Goal: Navigation & Orientation: Understand site structure

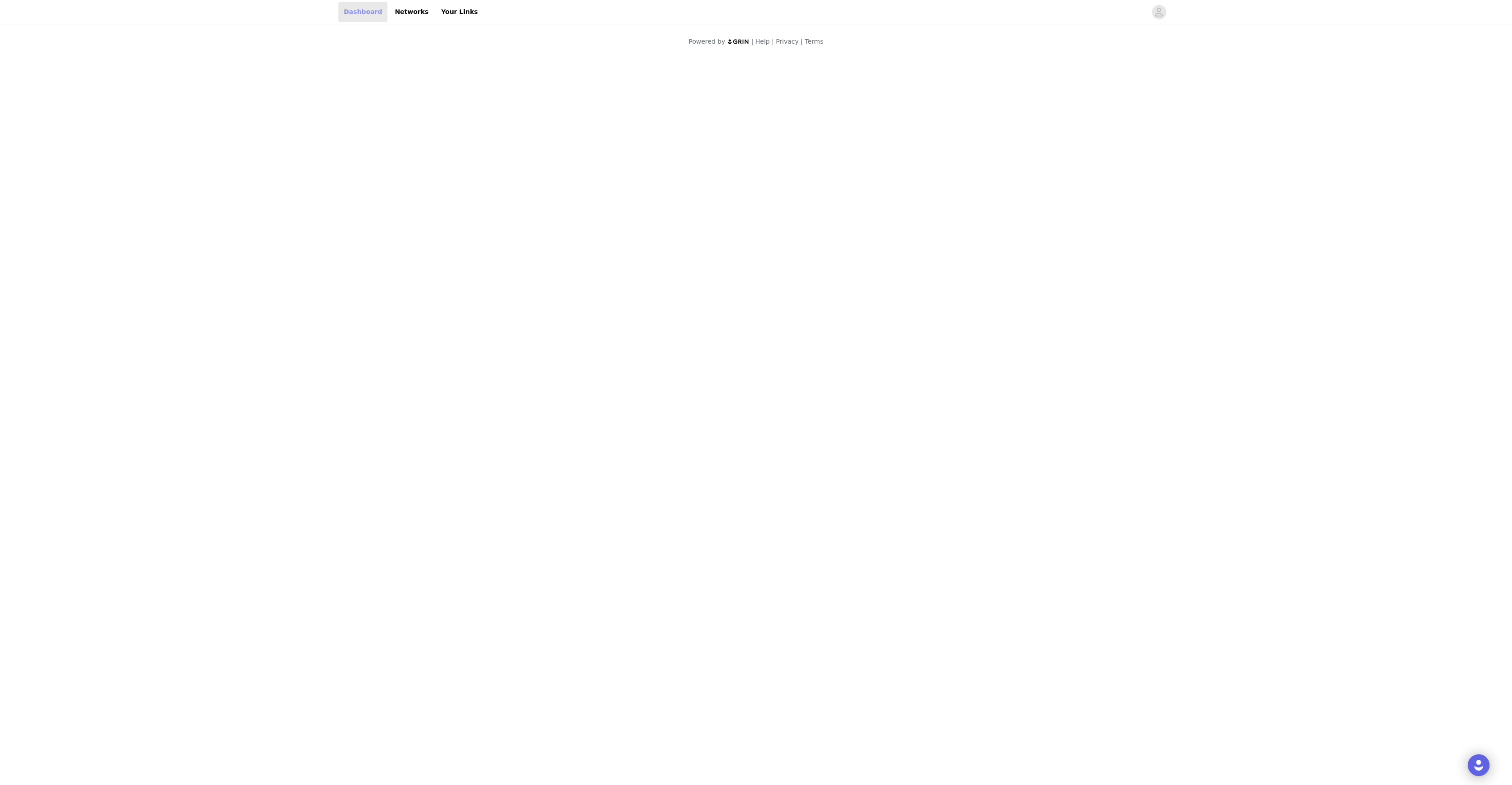
click at [360, 15] on link "Dashboard" at bounding box center [362, 12] width 49 height 20
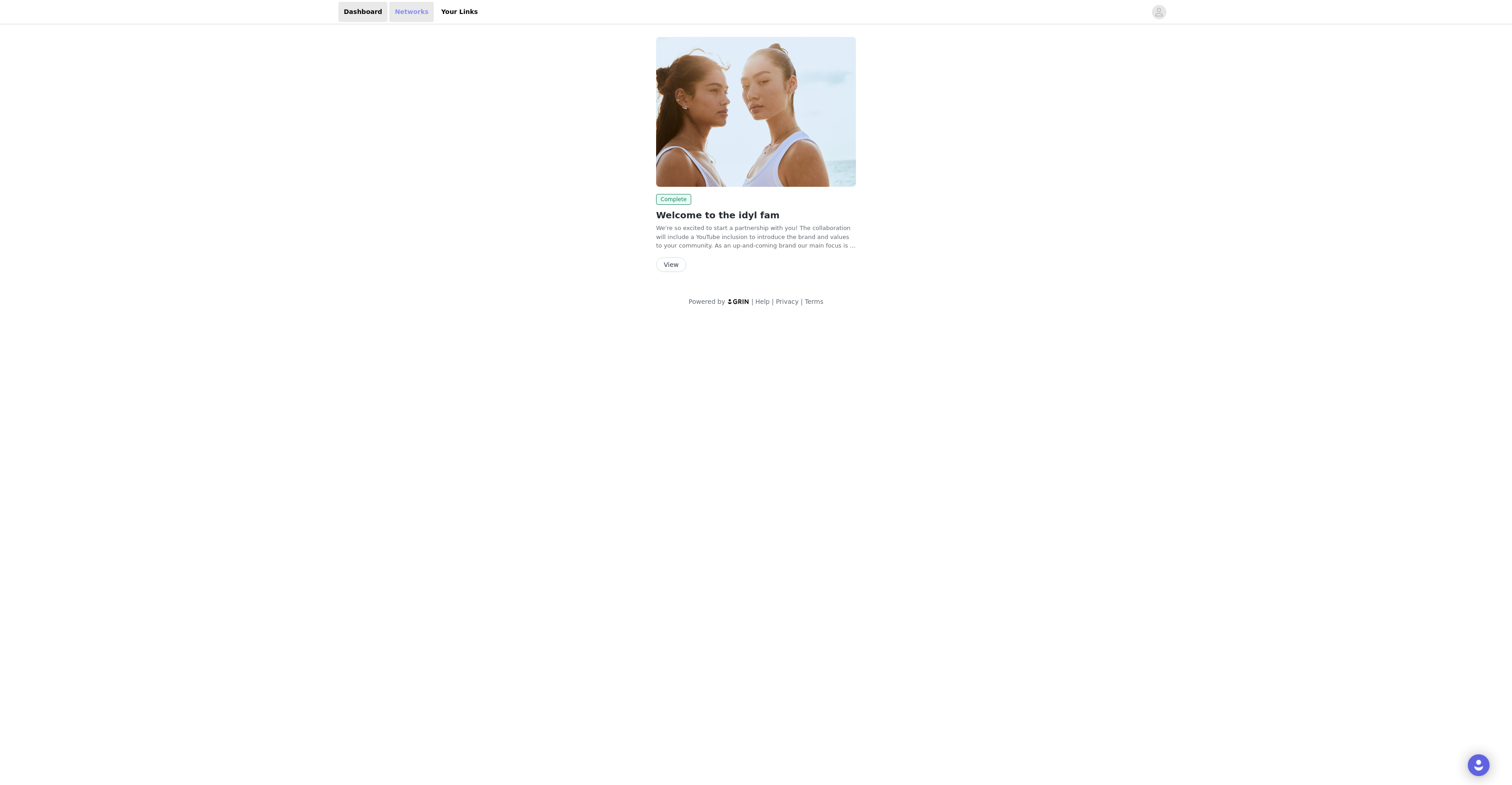
click at [407, 11] on link "Networks" at bounding box center [411, 12] width 44 height 20
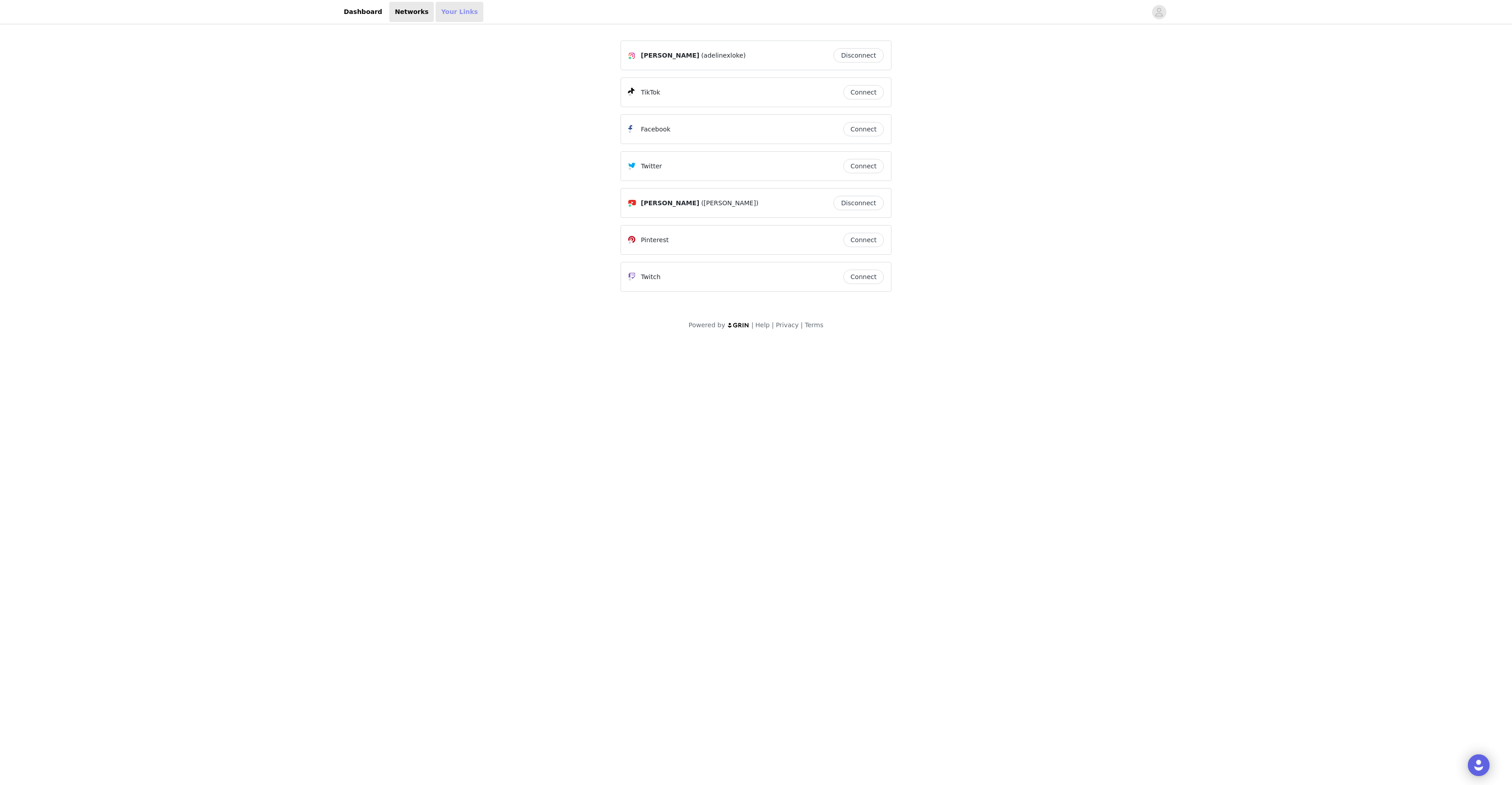
click at [459, 7] on link "Your Links" at bounding box center [459, 12] width 48 height 20
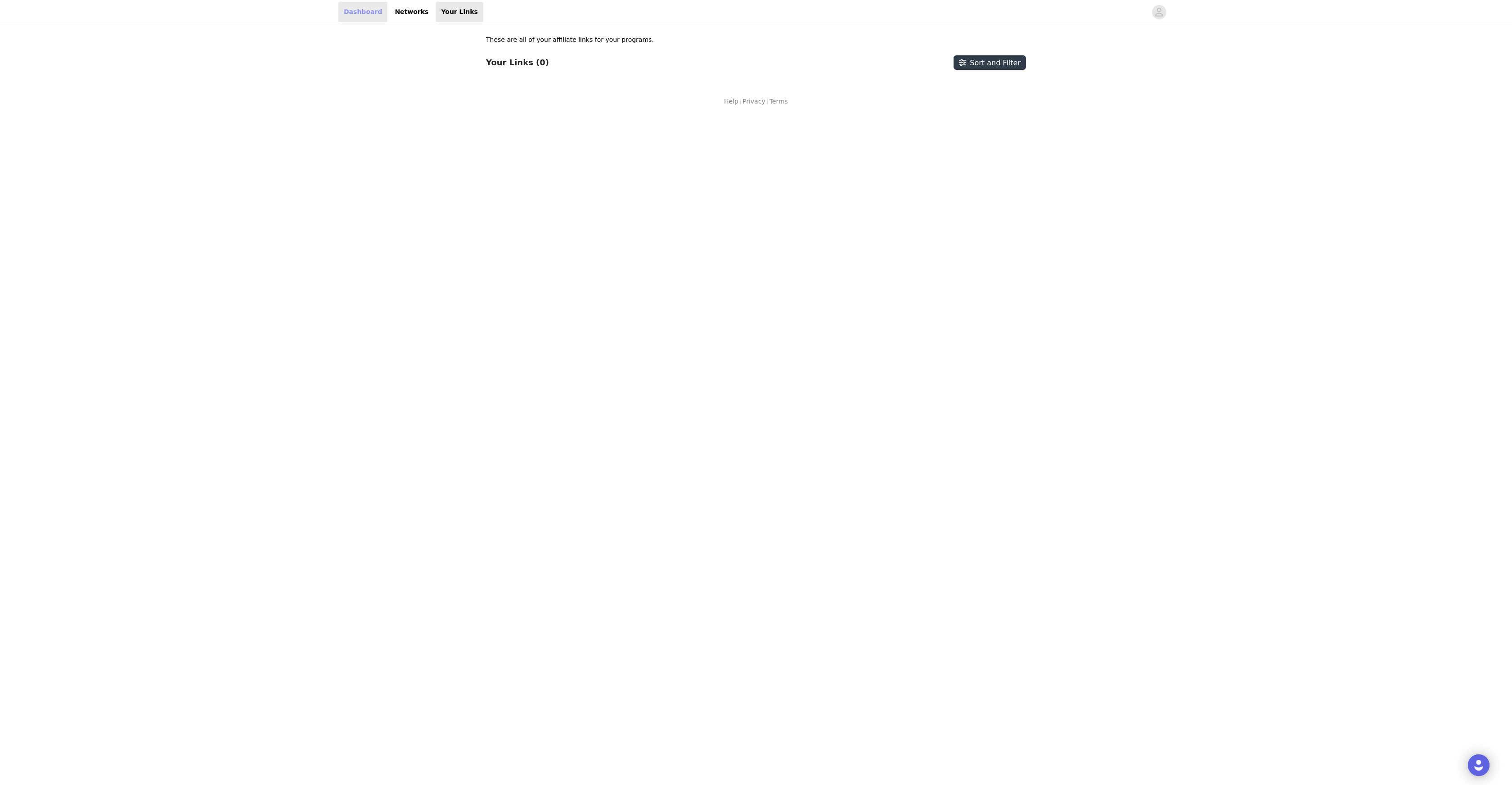
click at [366, 8] on link "Dashboard" at bounding box center [362, 12] width 49 height 20
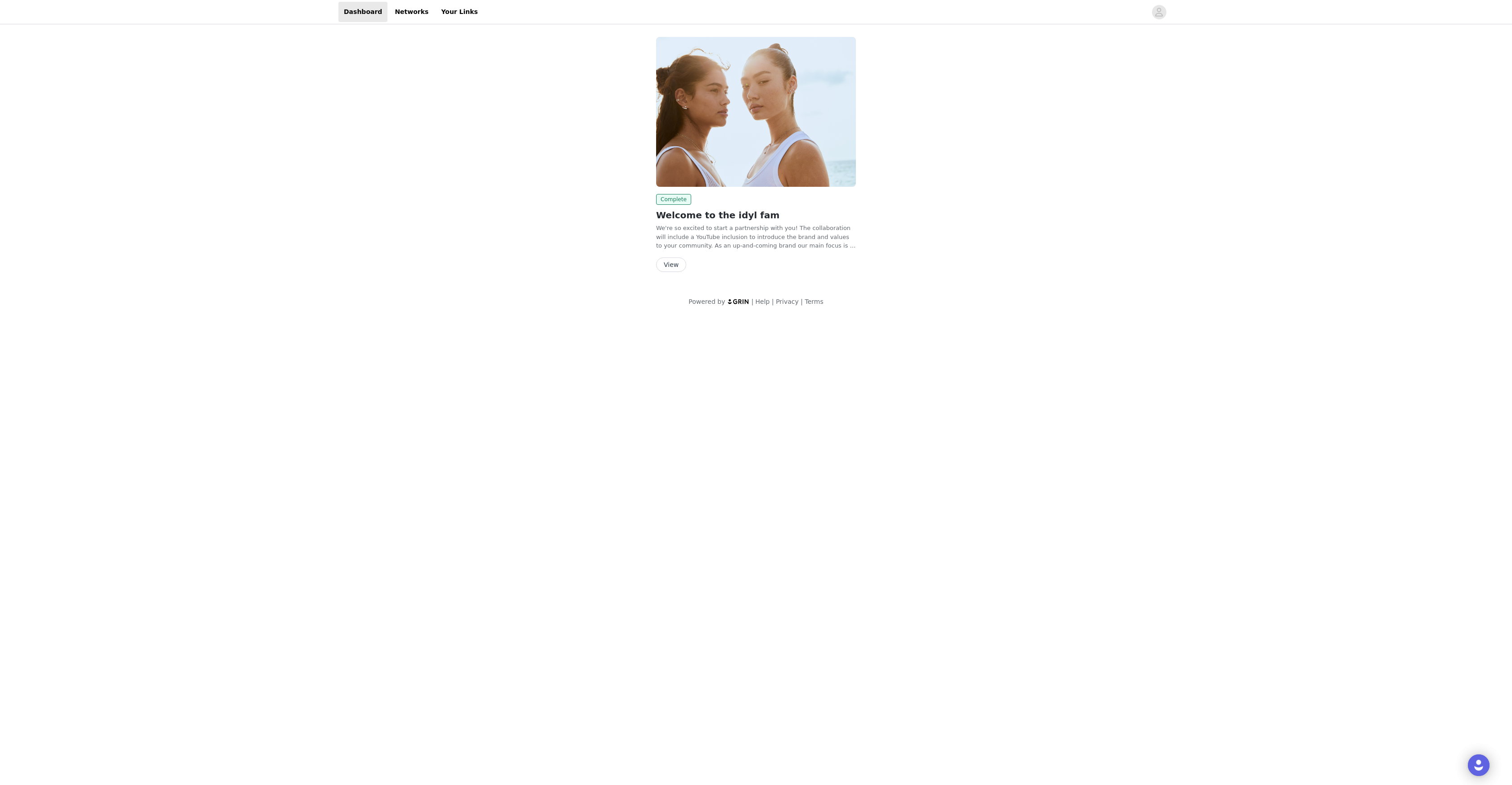
click at [194, 76] on div "Complete Welcome to the idyl fam We're so excited to start a partnership with y…" at bounding box center [756, 171] width 1512 height 291
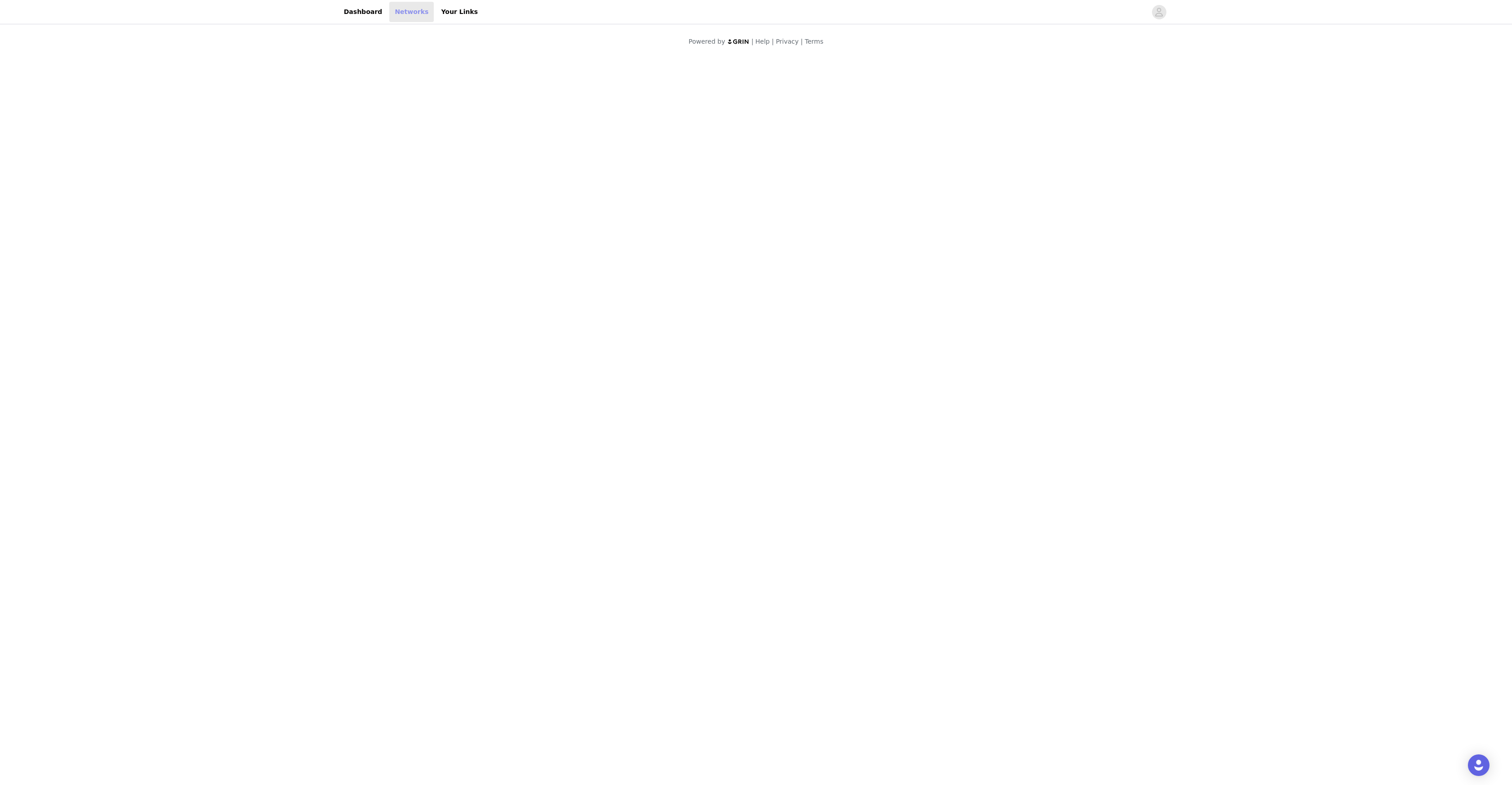
click at [404, 7] on link "Networks" at bounding box center [411, 12] width 44 height 20
click at [439, 8] on link "Your Links" at bounding box center [442, 12] width 48 height 20
click at [352, 13] on link "Dashboard" at bounding box center [362, 12] width 49 height 20
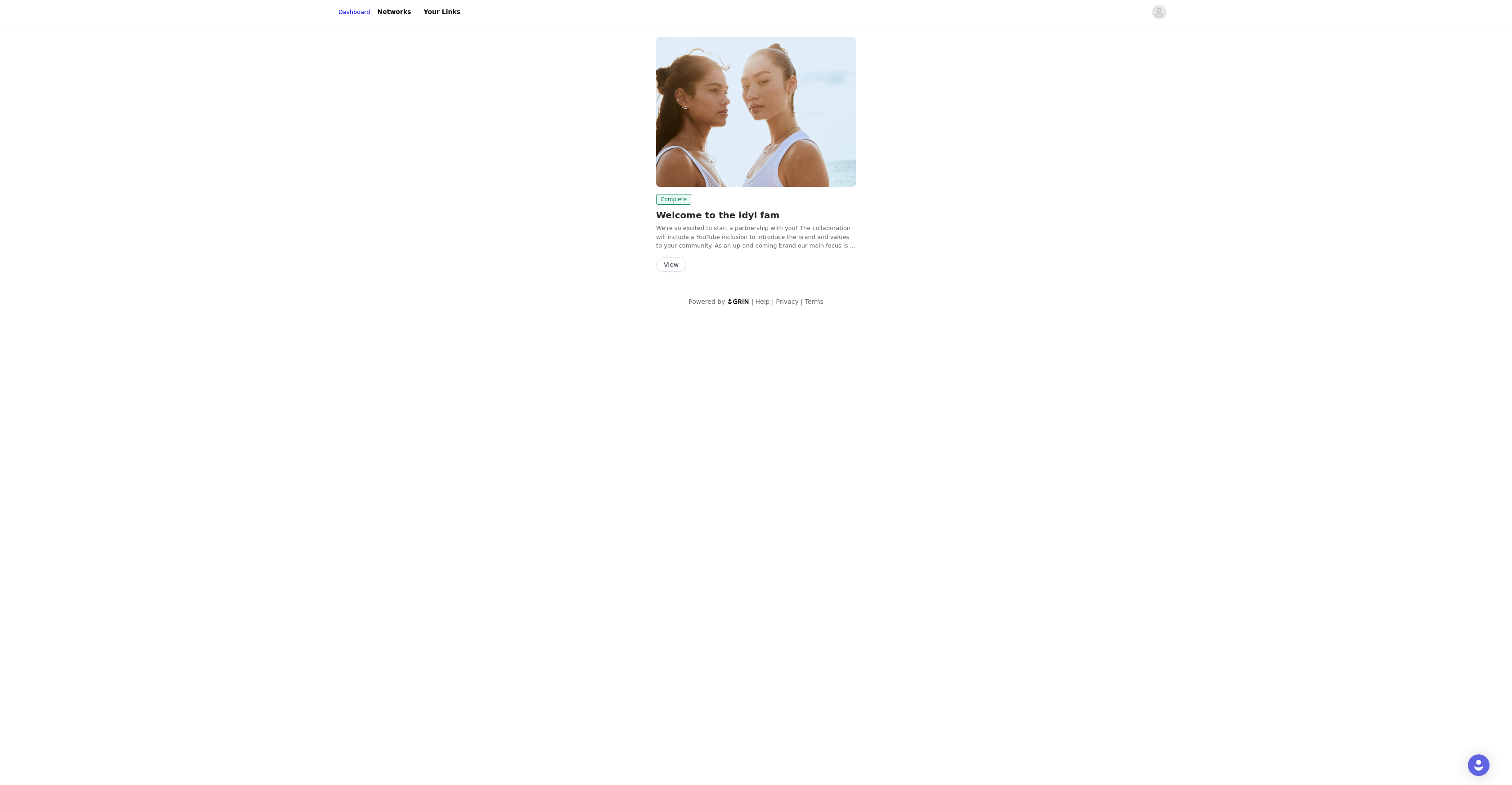
click at [148, 23] on header "Dashboard Networks Your Links" at bounding box center [756, 12] width 1512 height 24
